Goal: Information Seeking & Learning: Understand process/instructions

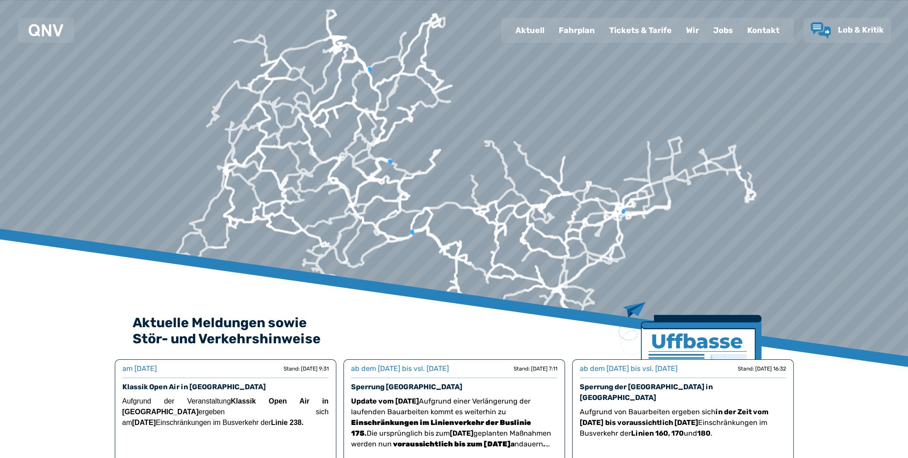
click at [589, 29] on div "Fahrplan" at bounding box center [577, 30] width 50 height 23
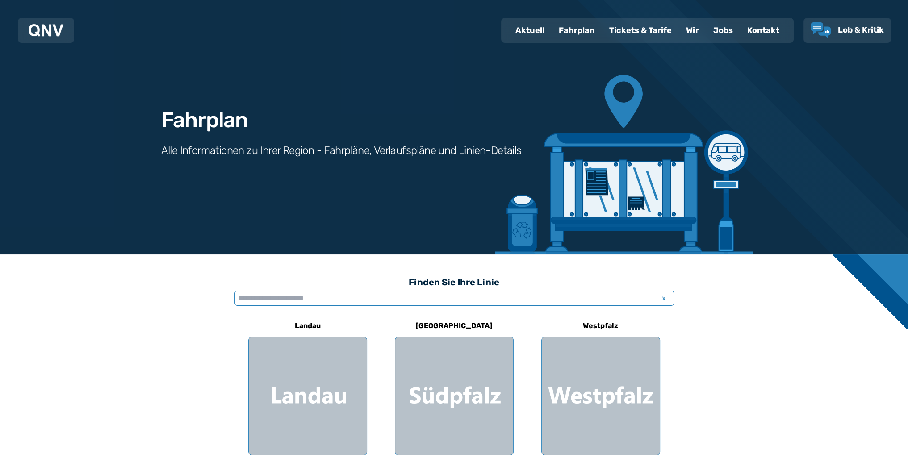
click at [367, 297] on input "text" at bounding box center [455, 298] width 440 height 15
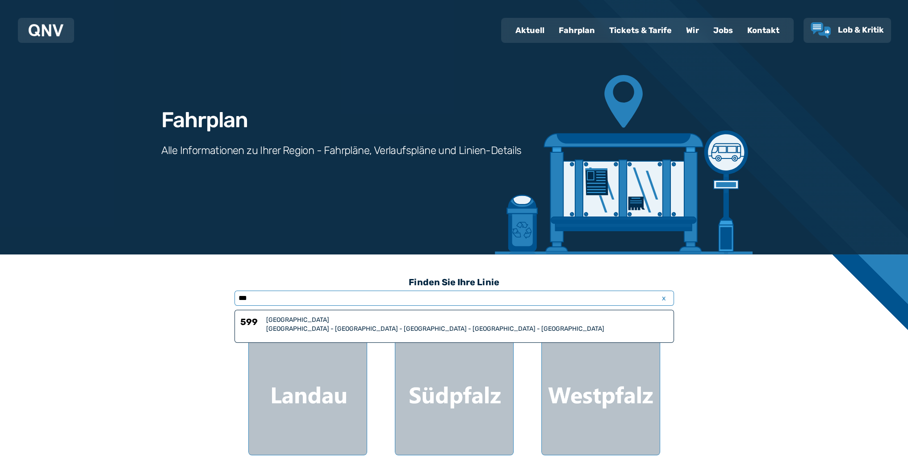
type input "***"
click at [354, 319] on div "[GEOGRAPHIC_DATA]" at bounding box center [467, 320] width 402 height 9
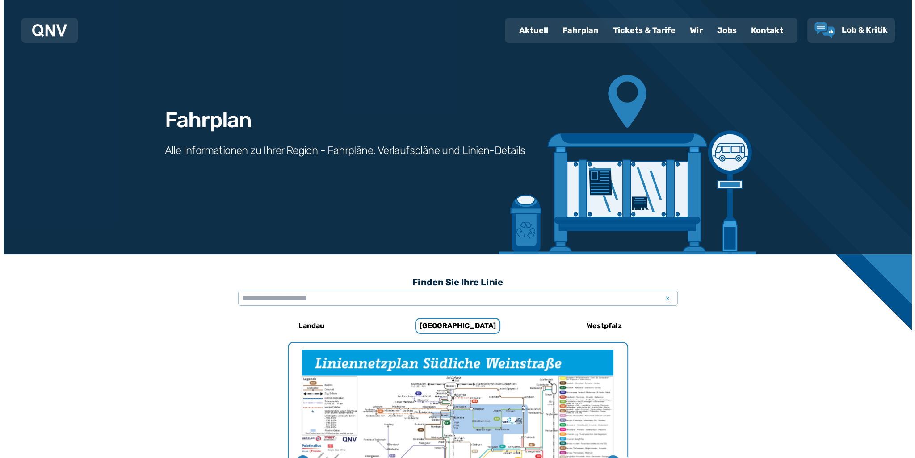
scroll to position [569, 0]
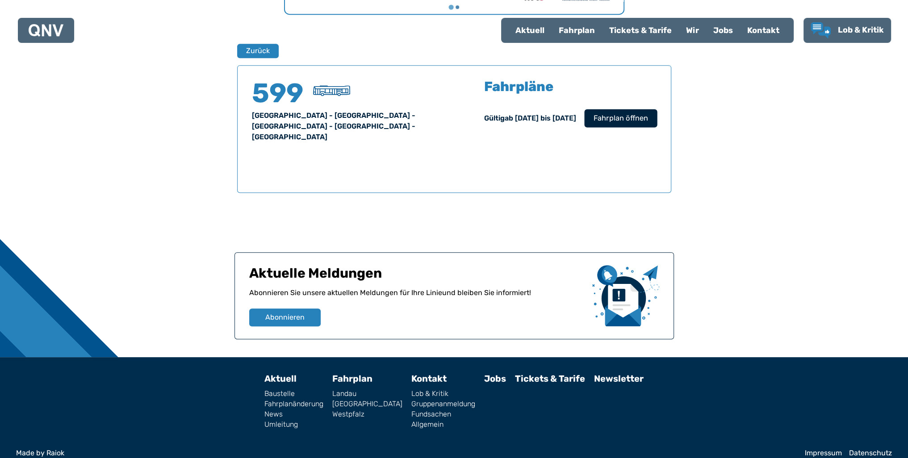
click at [647, 114] on span "Fahrplan öffnen" at bounding box center [620, 118] width 55 height 11
